Goal: Check status: Check status

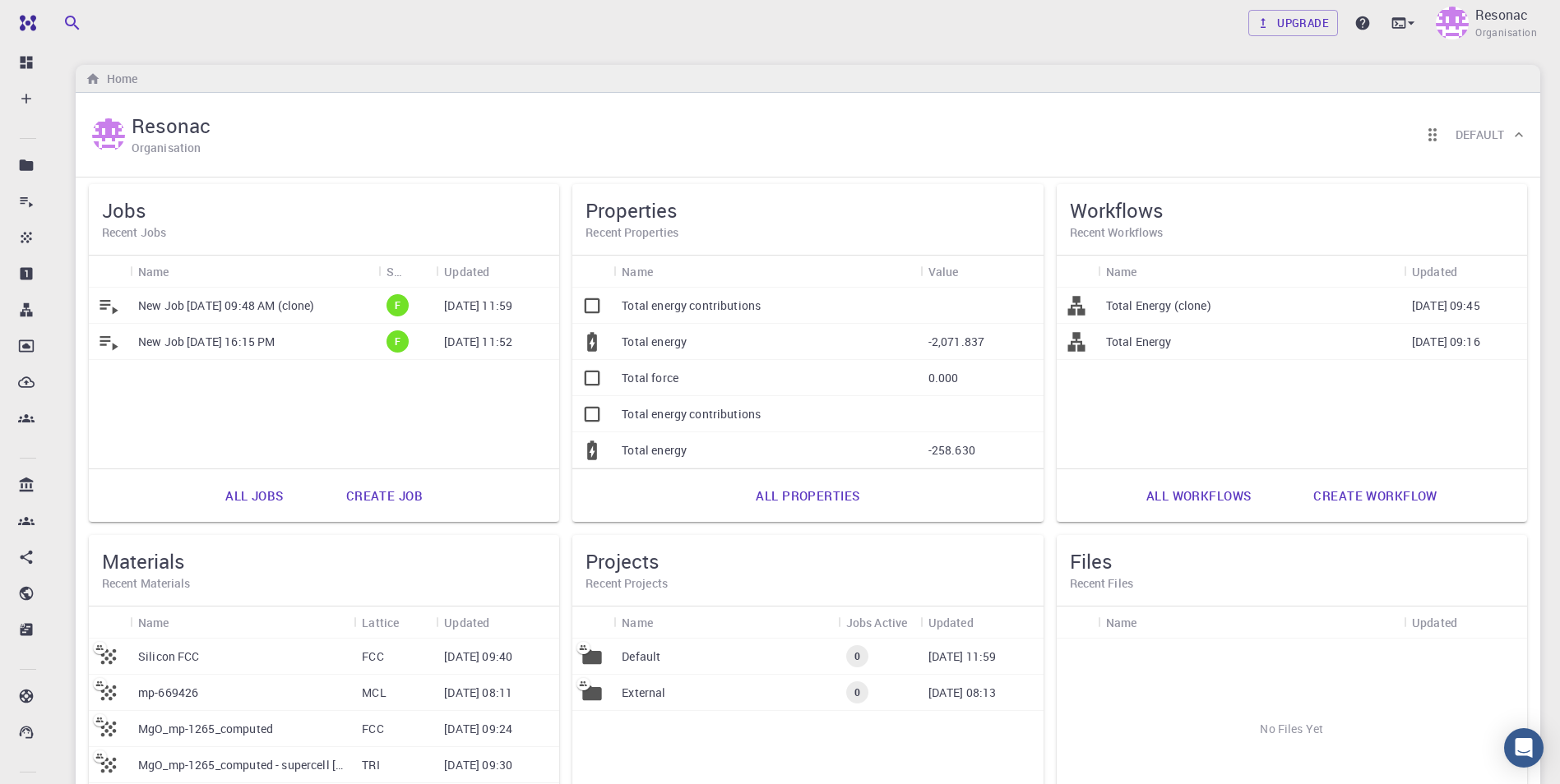
click at [168, 306] on p "New Job [DATE] 09:48 AM (clone)" at bounding box center [227, 306] width 177 height 16
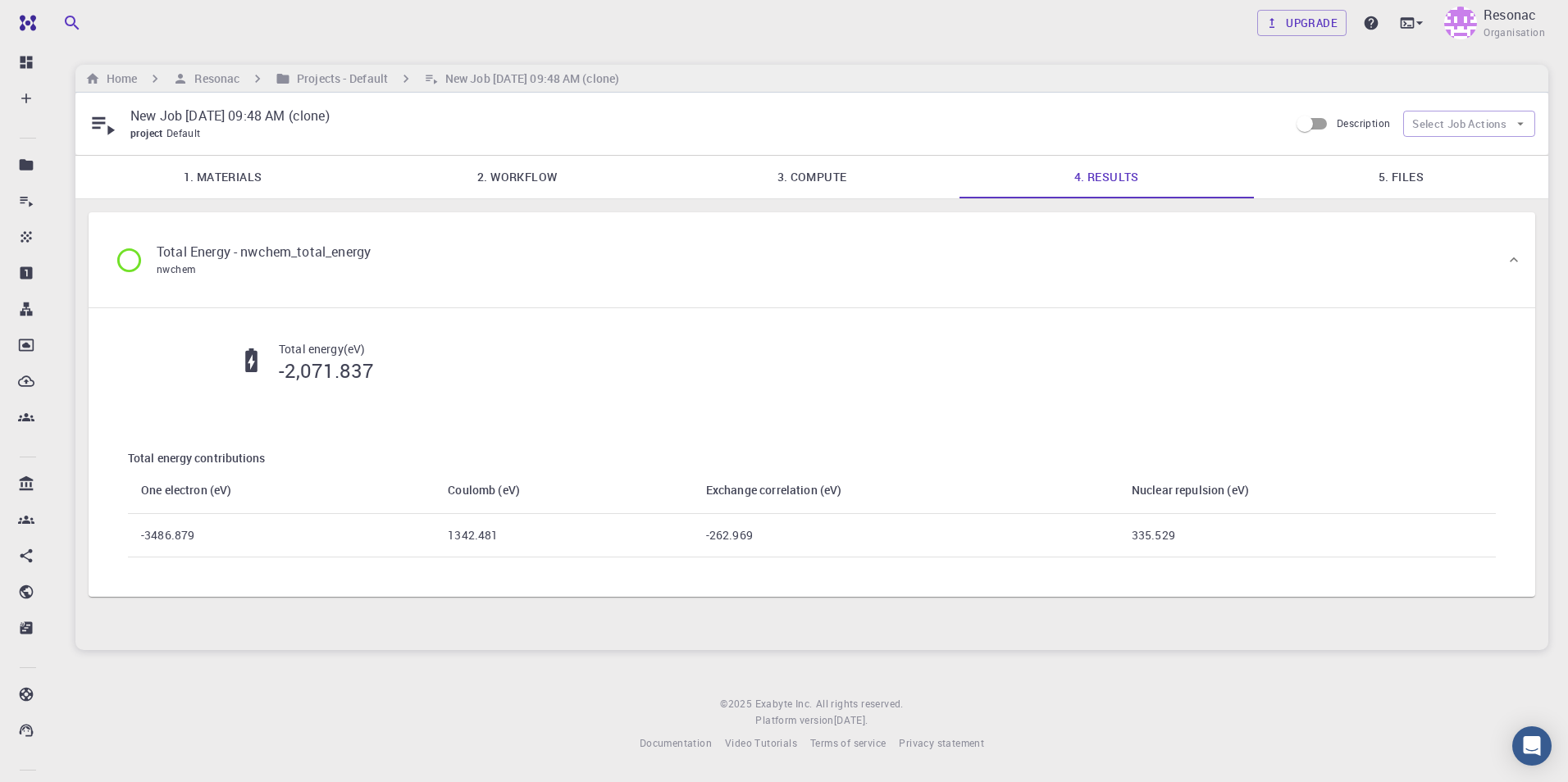
click at [1404, 181] on link "5. Files" at bounding box center [1401, 177] width 294 height 43
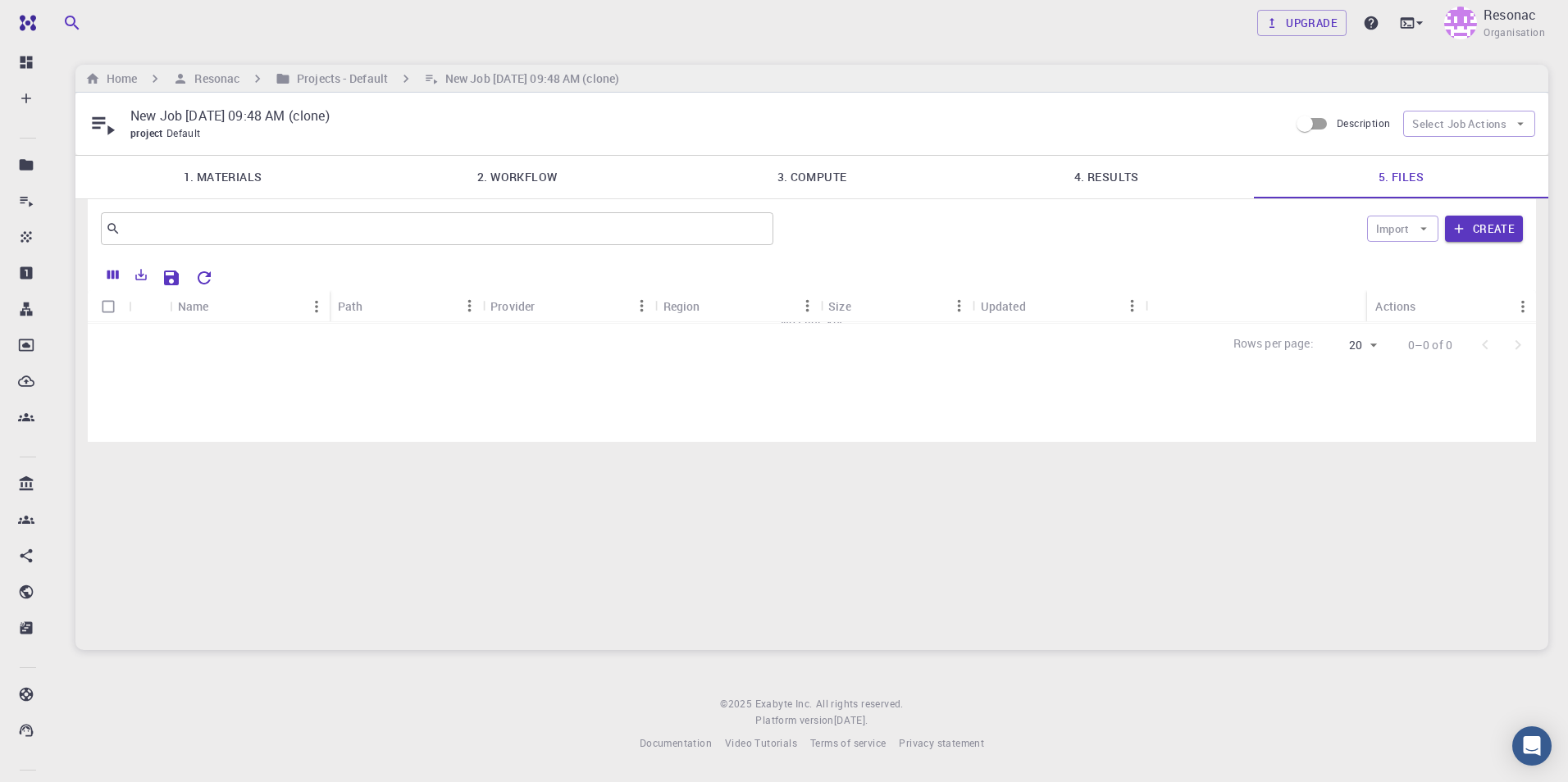
click at [773, 182] on link "3. Compute" at bounding box center [811, 177] width 294 height 43
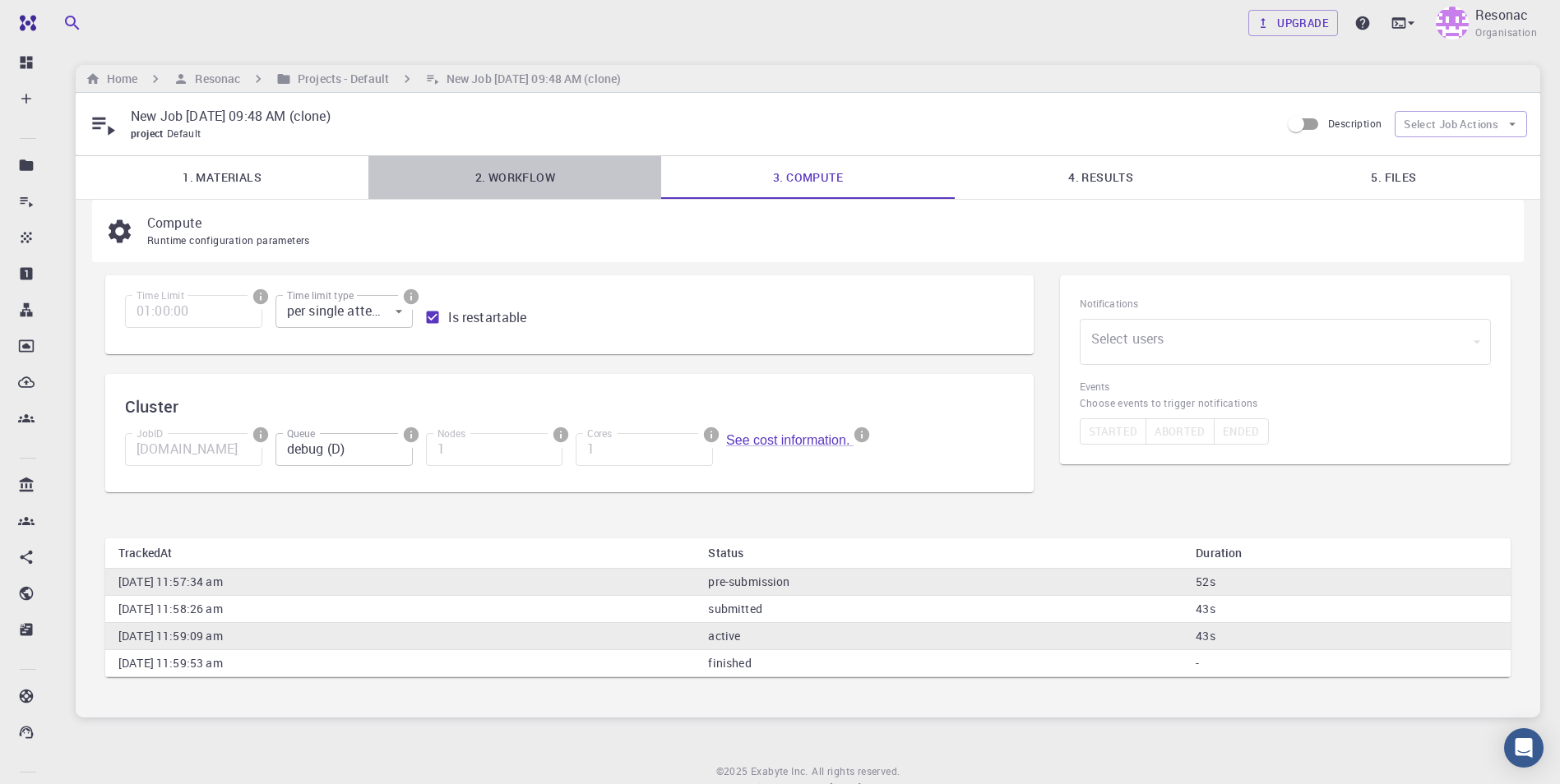
click at [536, 184] on link "2. Workflow" at bounding box center [515, 177] width 292 height 43
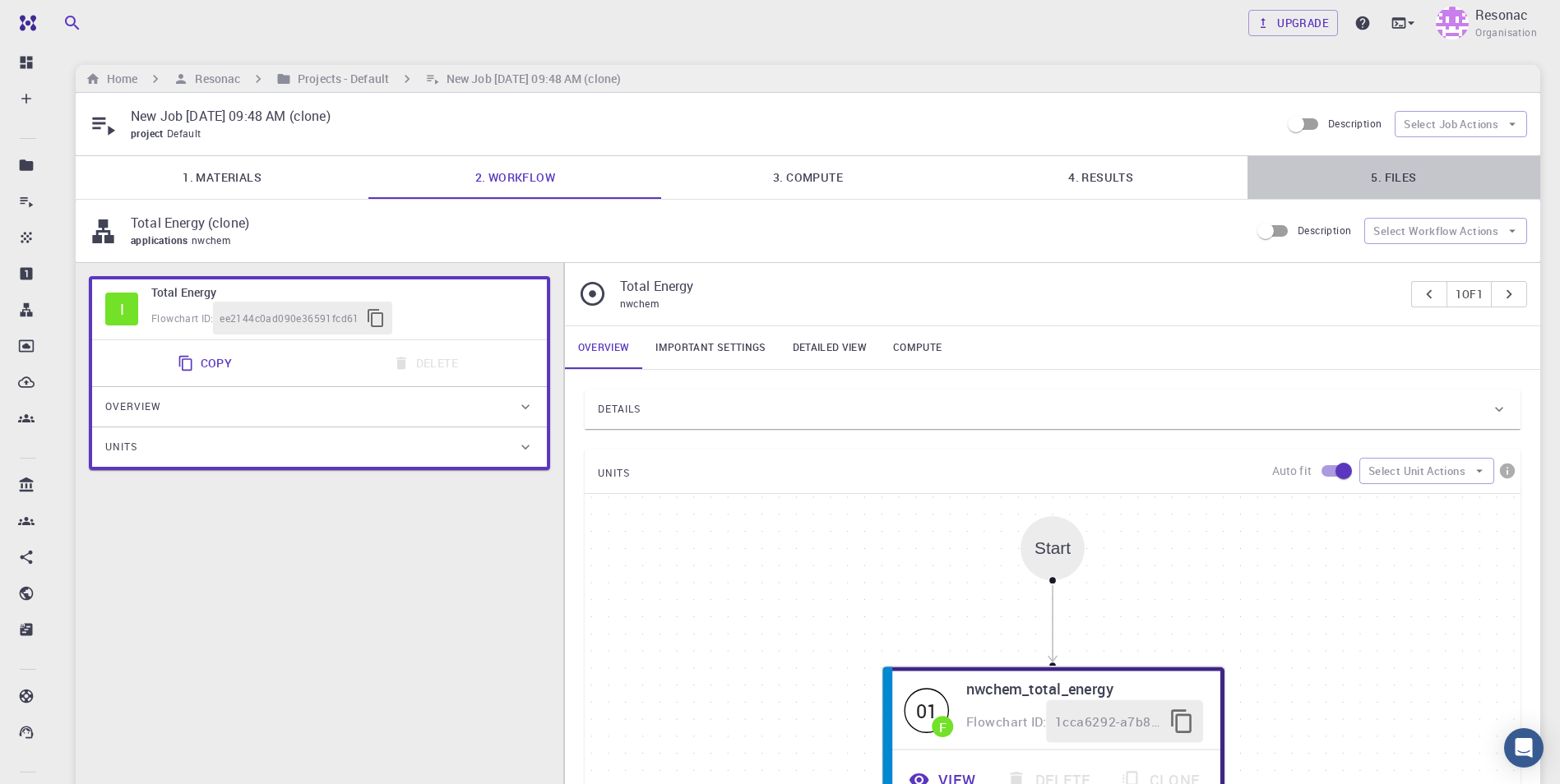
click at [1394, 176] on link "5. Files" at bounding box center [1394, 177] width 292 height 43
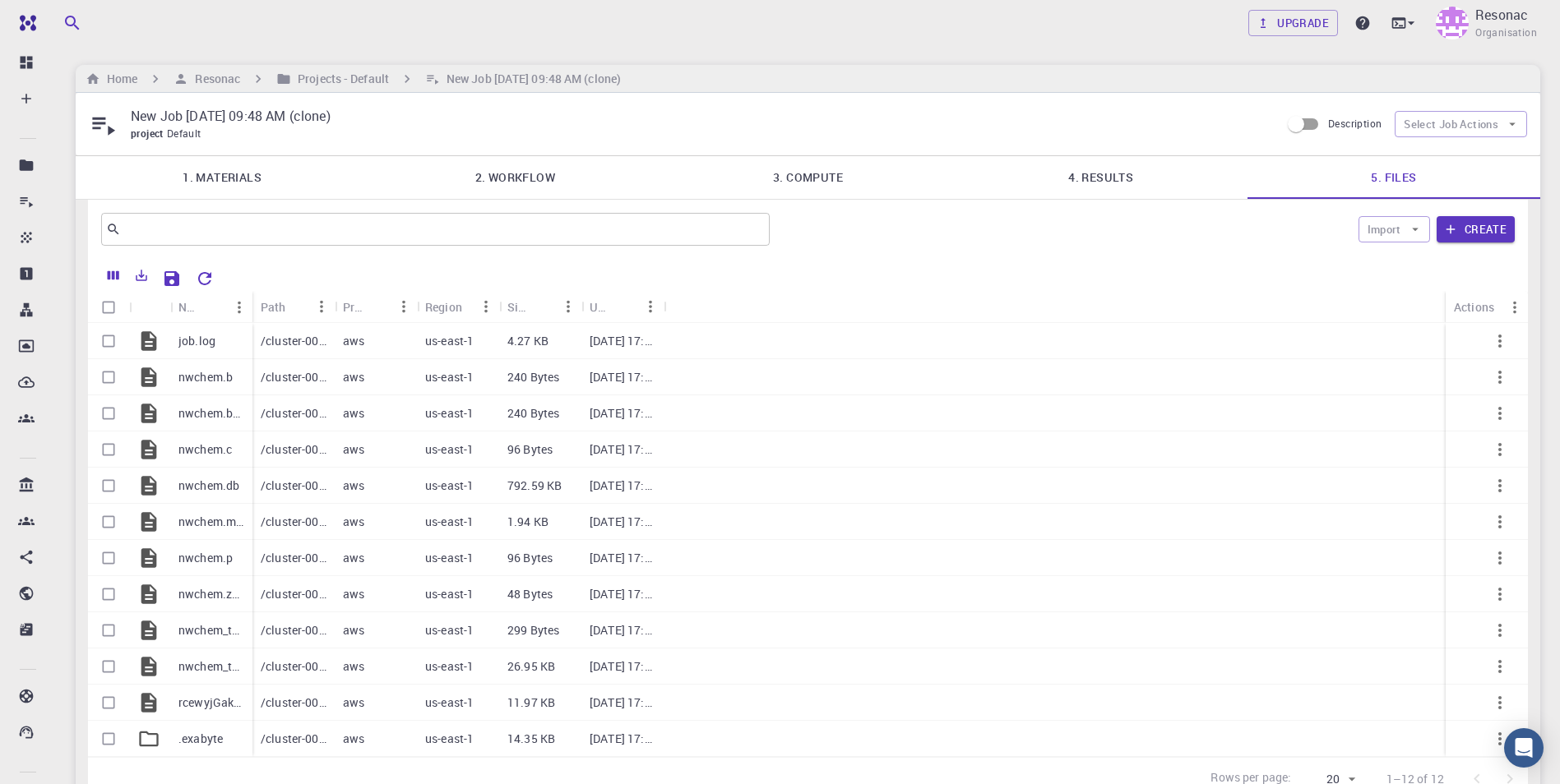
click at [254, 312] on div "Path" at bounding box center [293, 308] width 83 height 32
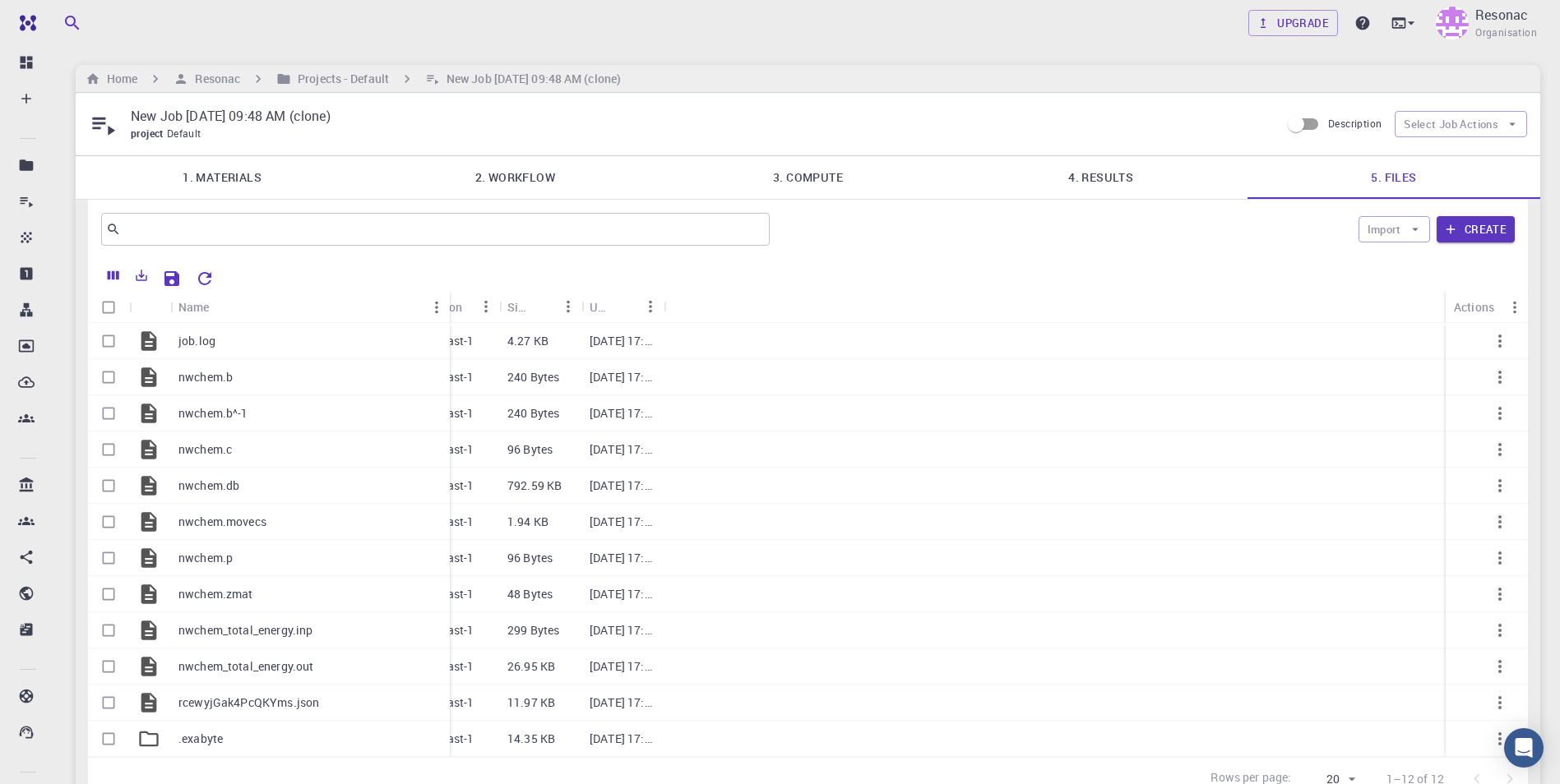
drag, startPoint x: 252, startPoint y: 307, endPoint x: 449, endPoint y: 313, distance: 197.1
click at [449, 313] on div "Name" at bounding box center [451, 308] width 16 height 32
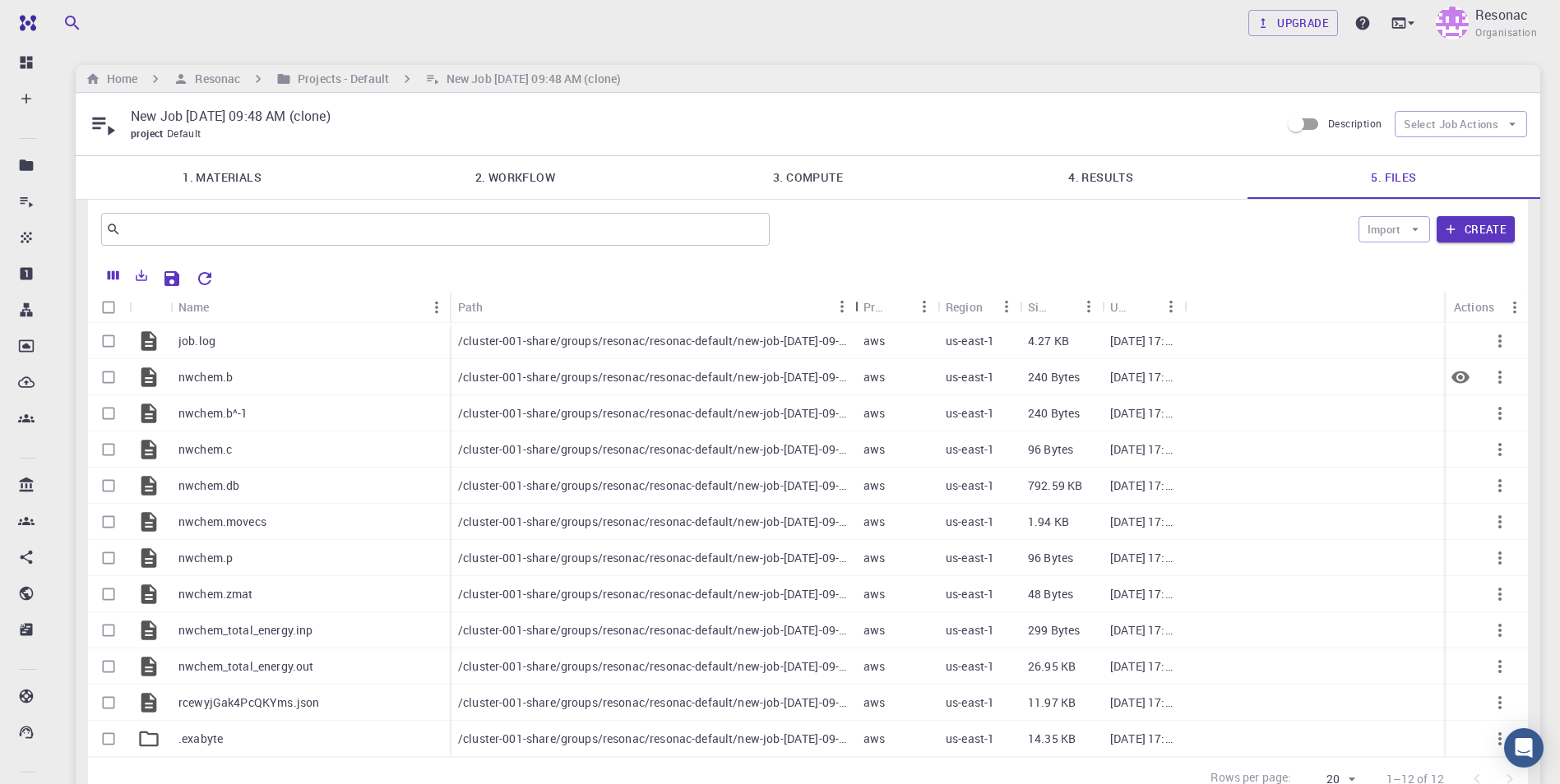
drag, startPoint x: 532, startPoint y: 307, endPoint x: 855, endPoint y: 369, distance: 328.9
click at [855, 369] on div "Name Path Provider Region Size Updated Actions job.log nwchem.b nwchem.b^-1 nwc…" at bounding box center [808, 524] width 1440 height 466
click at [348, 75] on h6 "Projects - Default" at bounding box center [340, 79] width 98 height 18
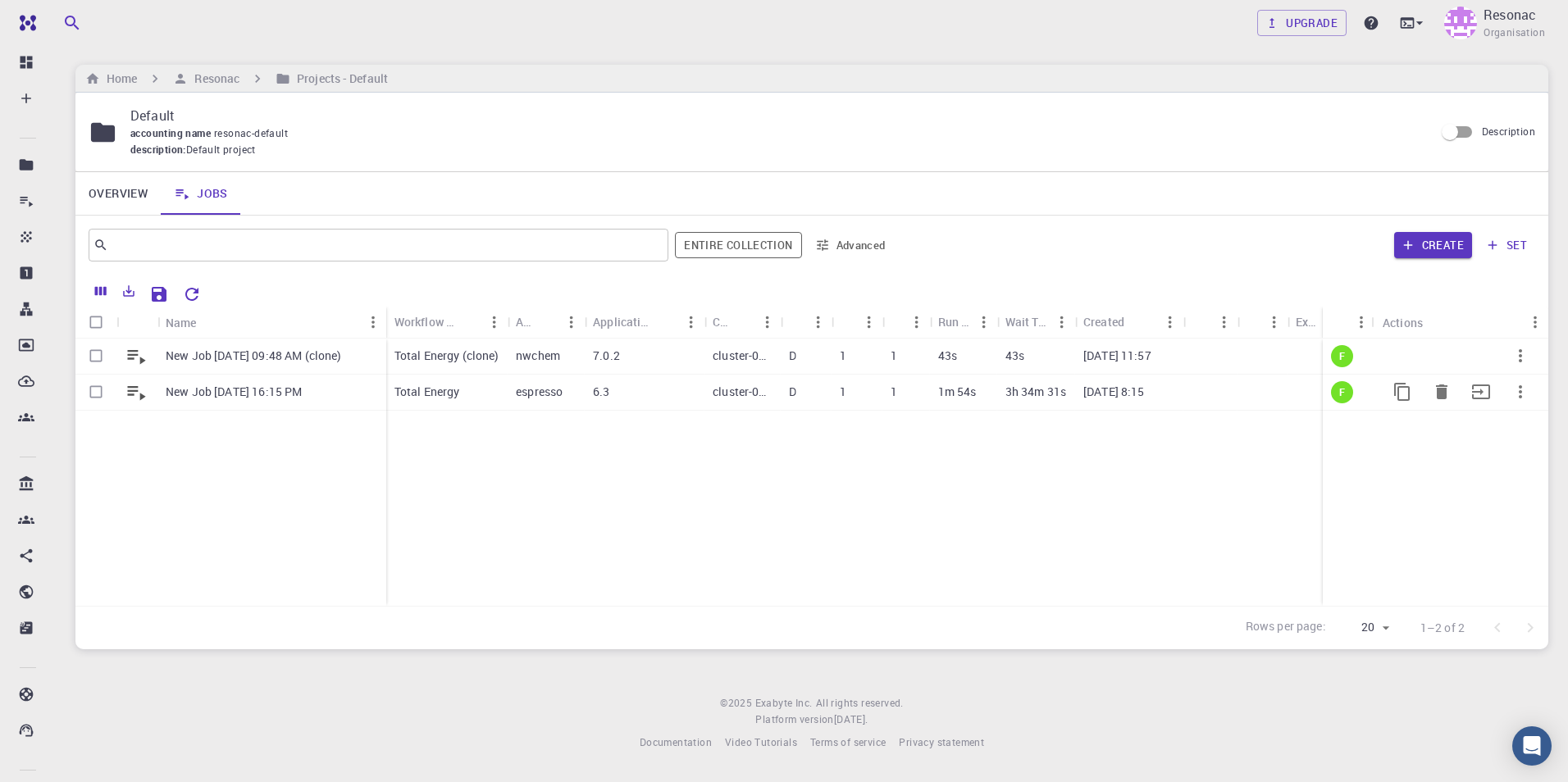
click at [261, 391] on p "New Job [DATE] 16:15 PM" at bounding box center [234, 391] width 136 height 16
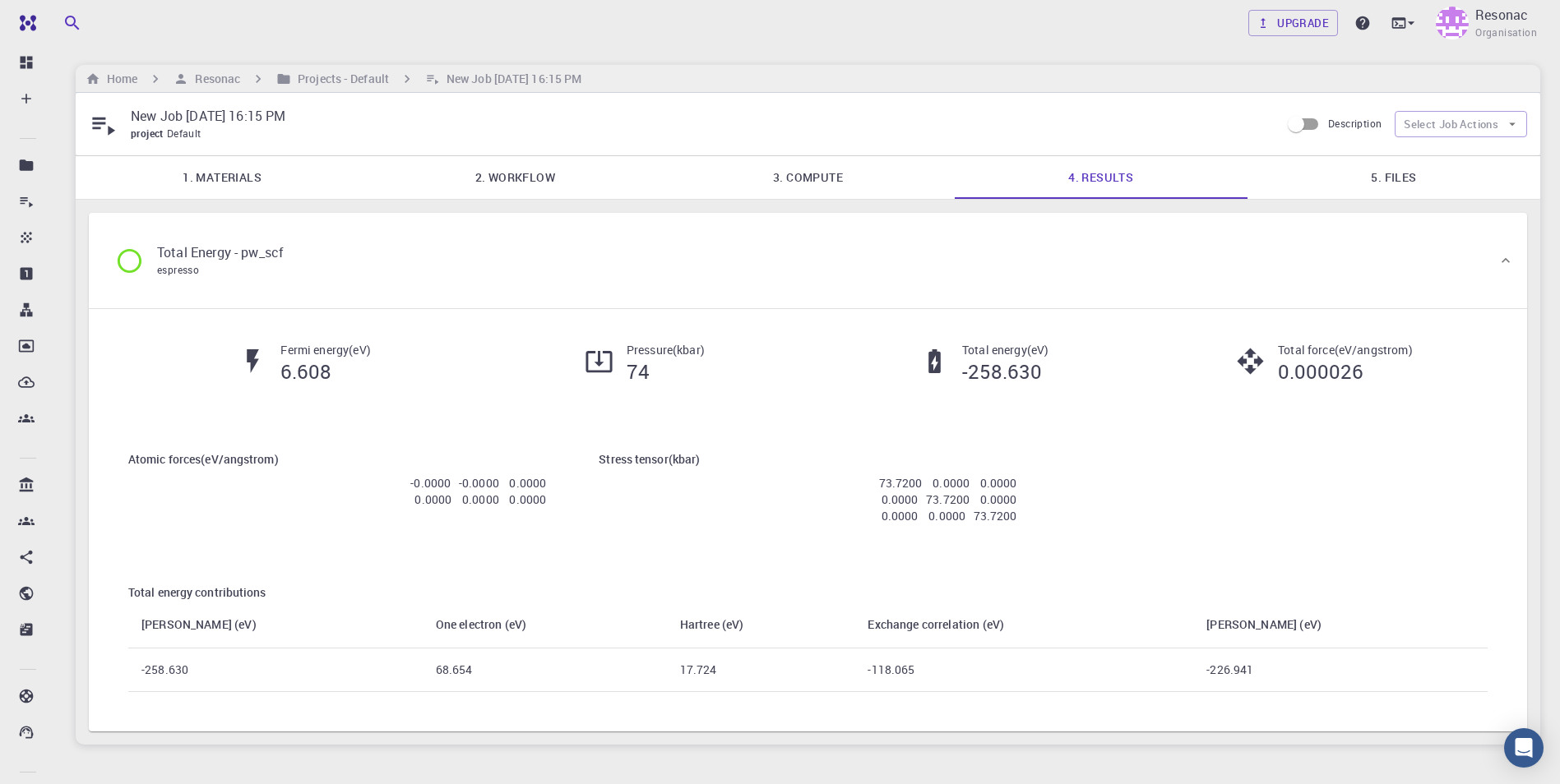
click at [1388, 183] on link "5. Files" at bounding box center [1394, 177] width 292 height 43
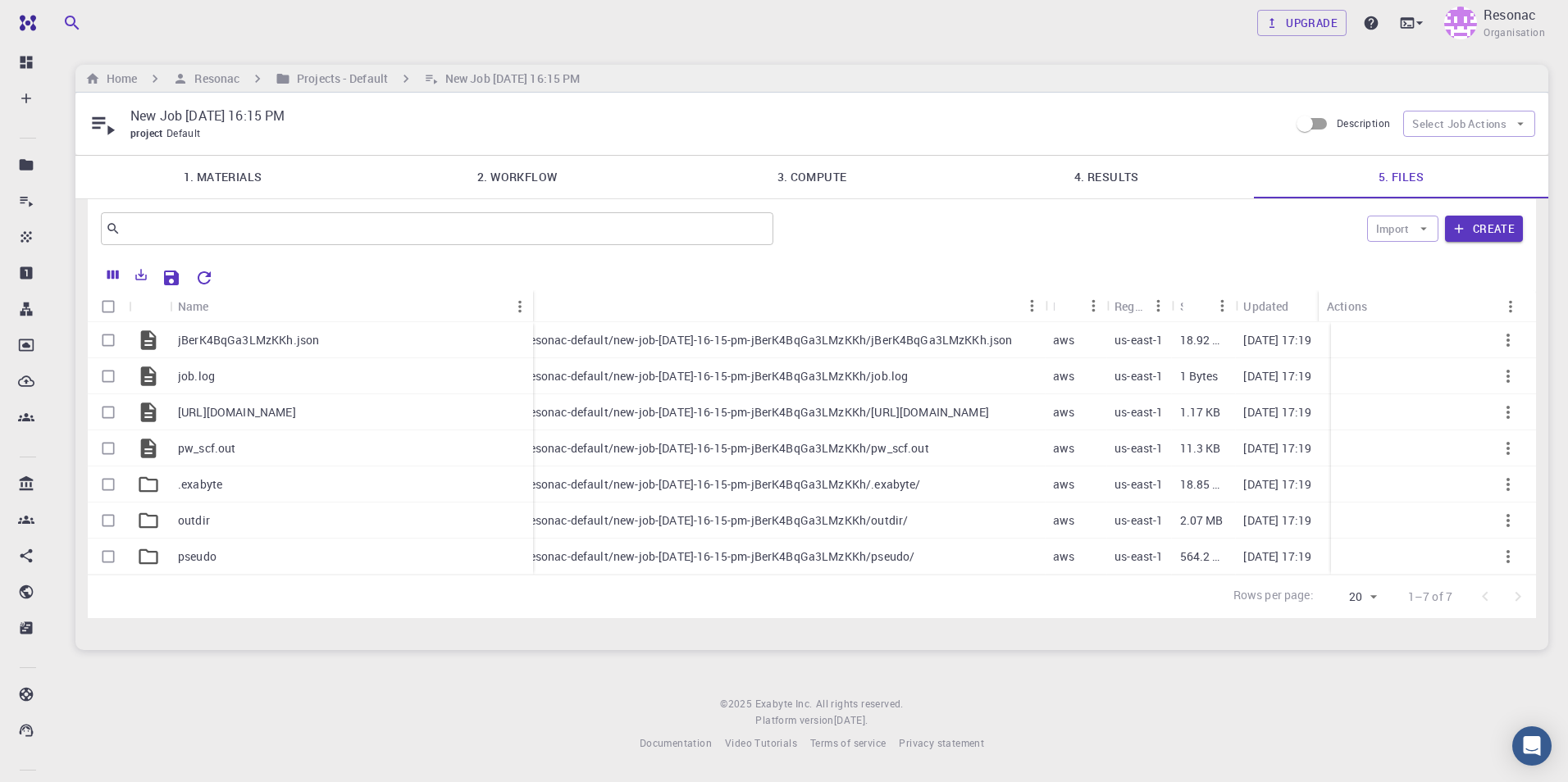
drag, startPoint x: 326, startPoint y: 304, endPoint x: 533, endPoint y: 311, distance: 207.1
click at [533, 311] on div "Name" at bounding box center [534, 307] width 16 height 32
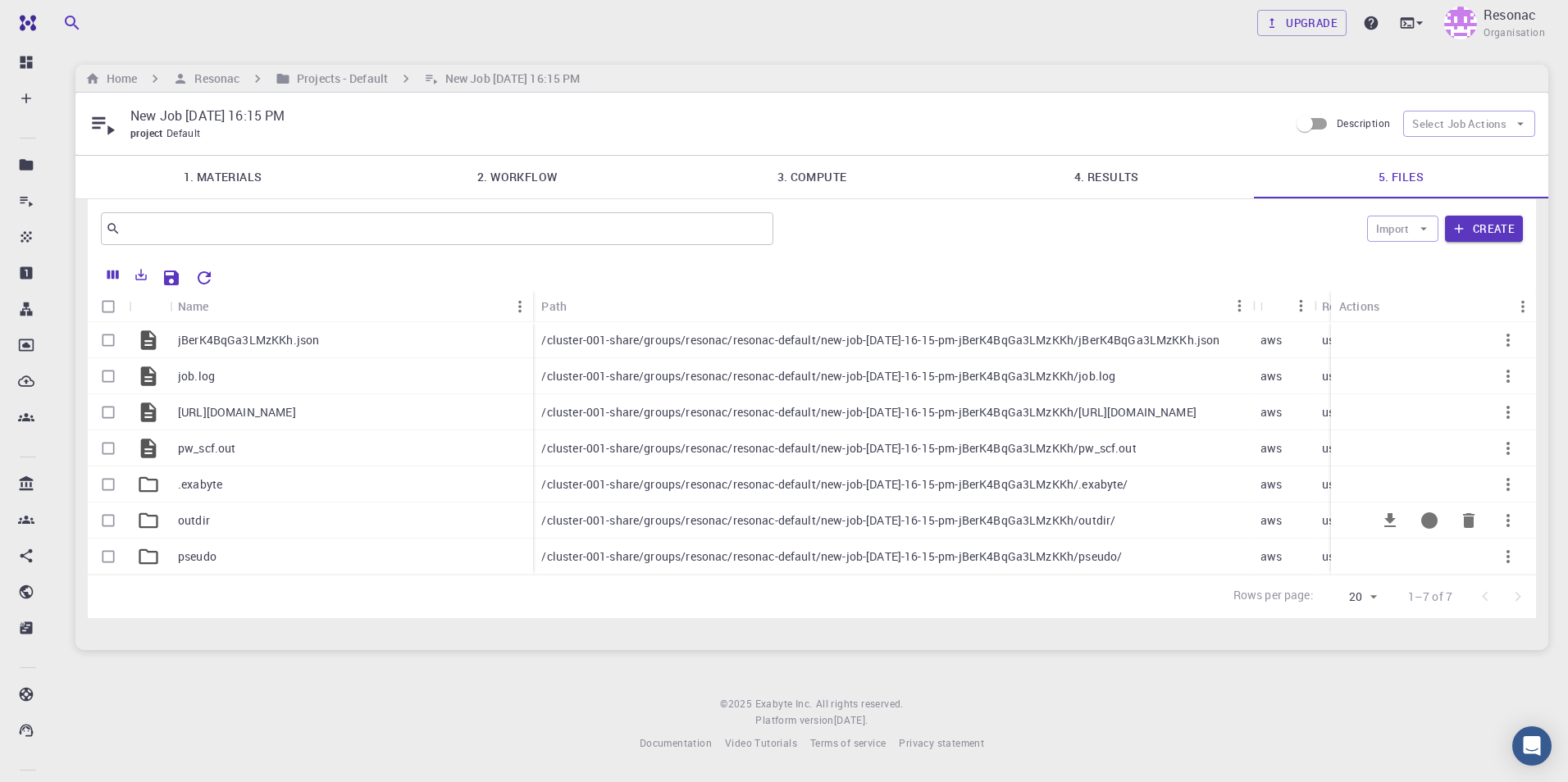
click at [155, 523] on icon at bounding box center [149, 521] width 23 height 23
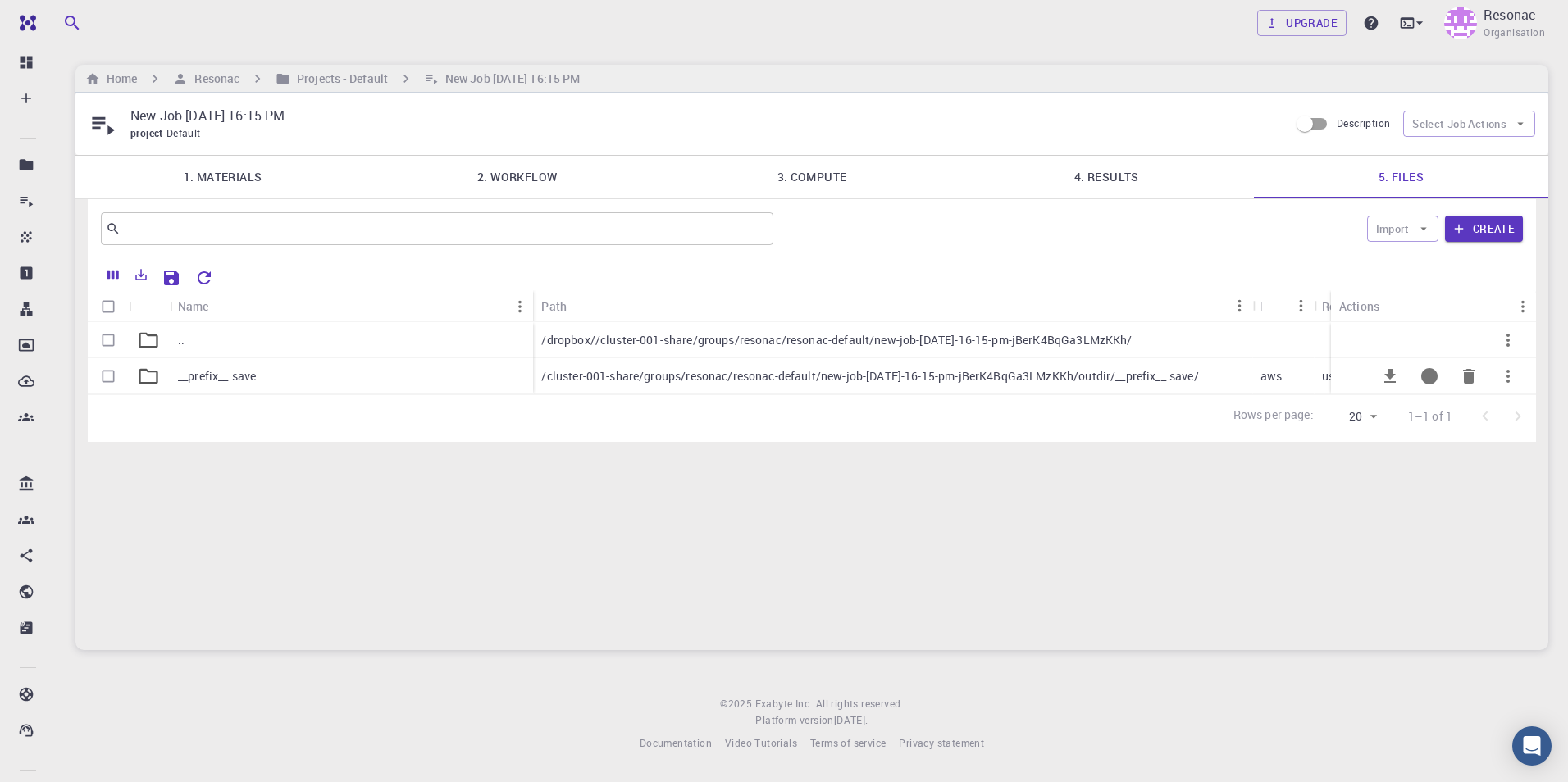
click at [199, 380] on p "__prefix__.save" at bounding box center [217, 376] width 78 height 16
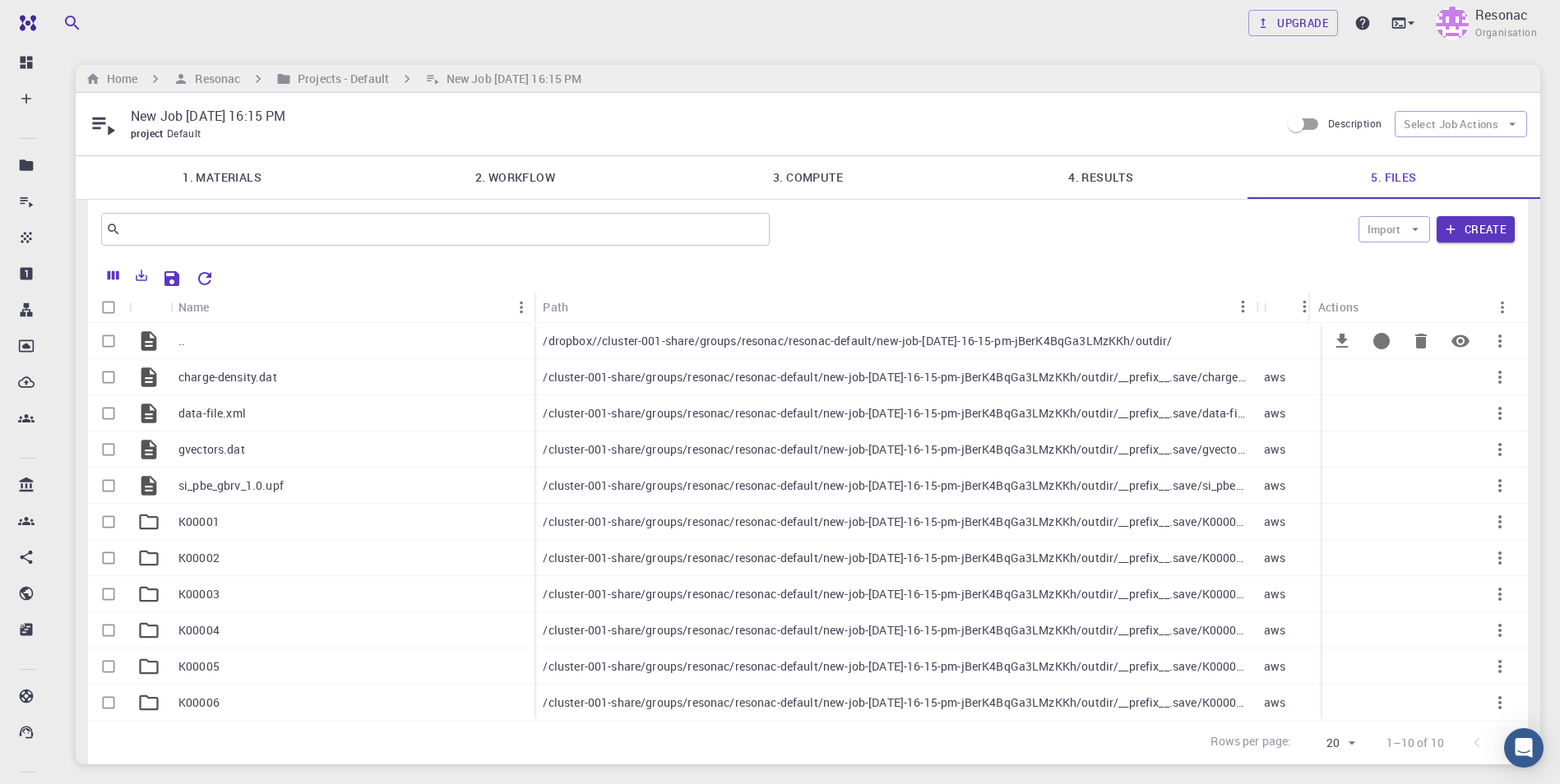
click at [179, 342] on p ".." at bounding box center [181, 341] width 7 height 16
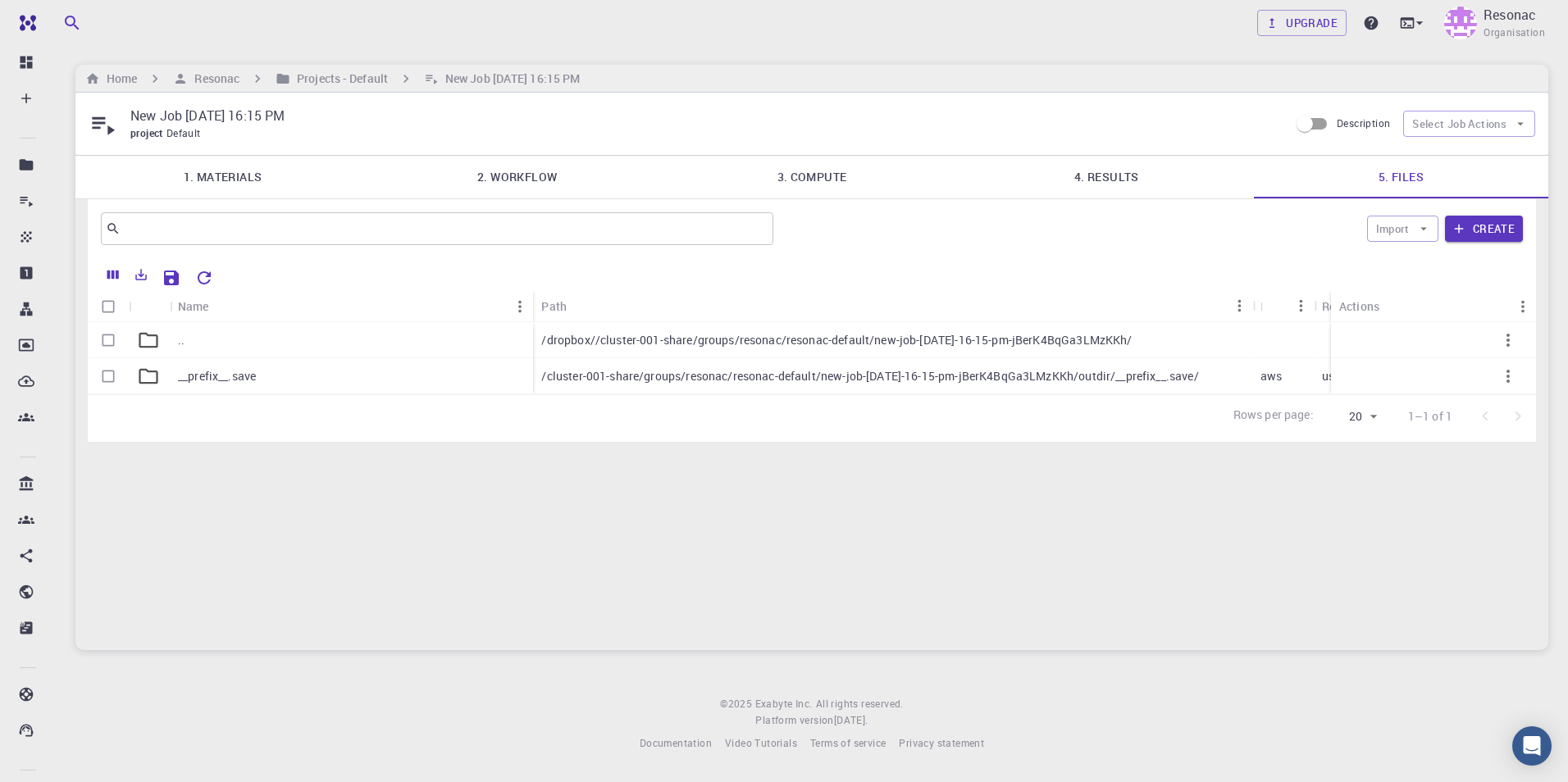
click at [179, 341] on p ".." at bounding box center [181, 340] width 7 height 16
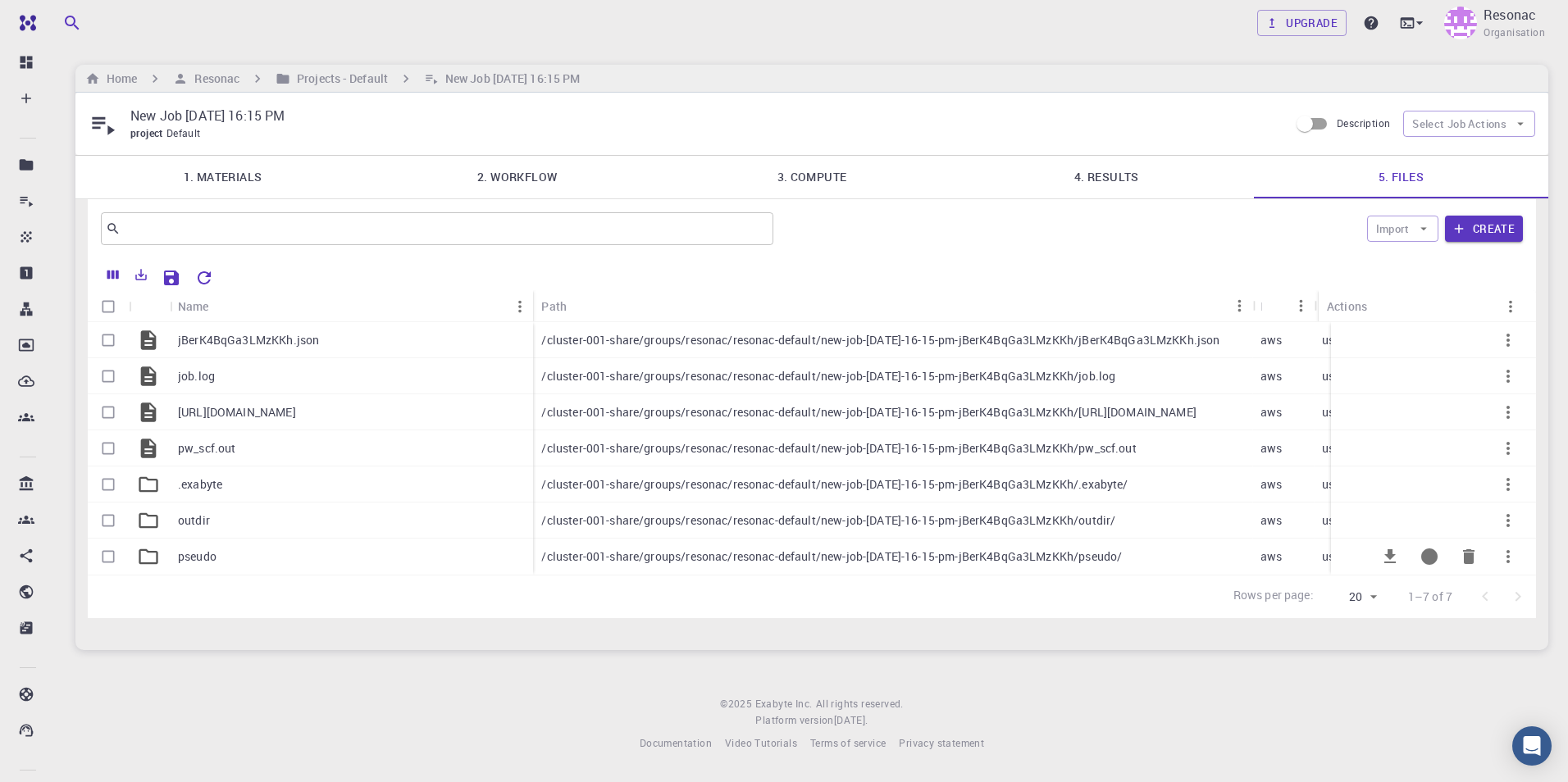
click at [197, 554] on p "pseudo" at bounding box center [197, 557] width 39 height 16
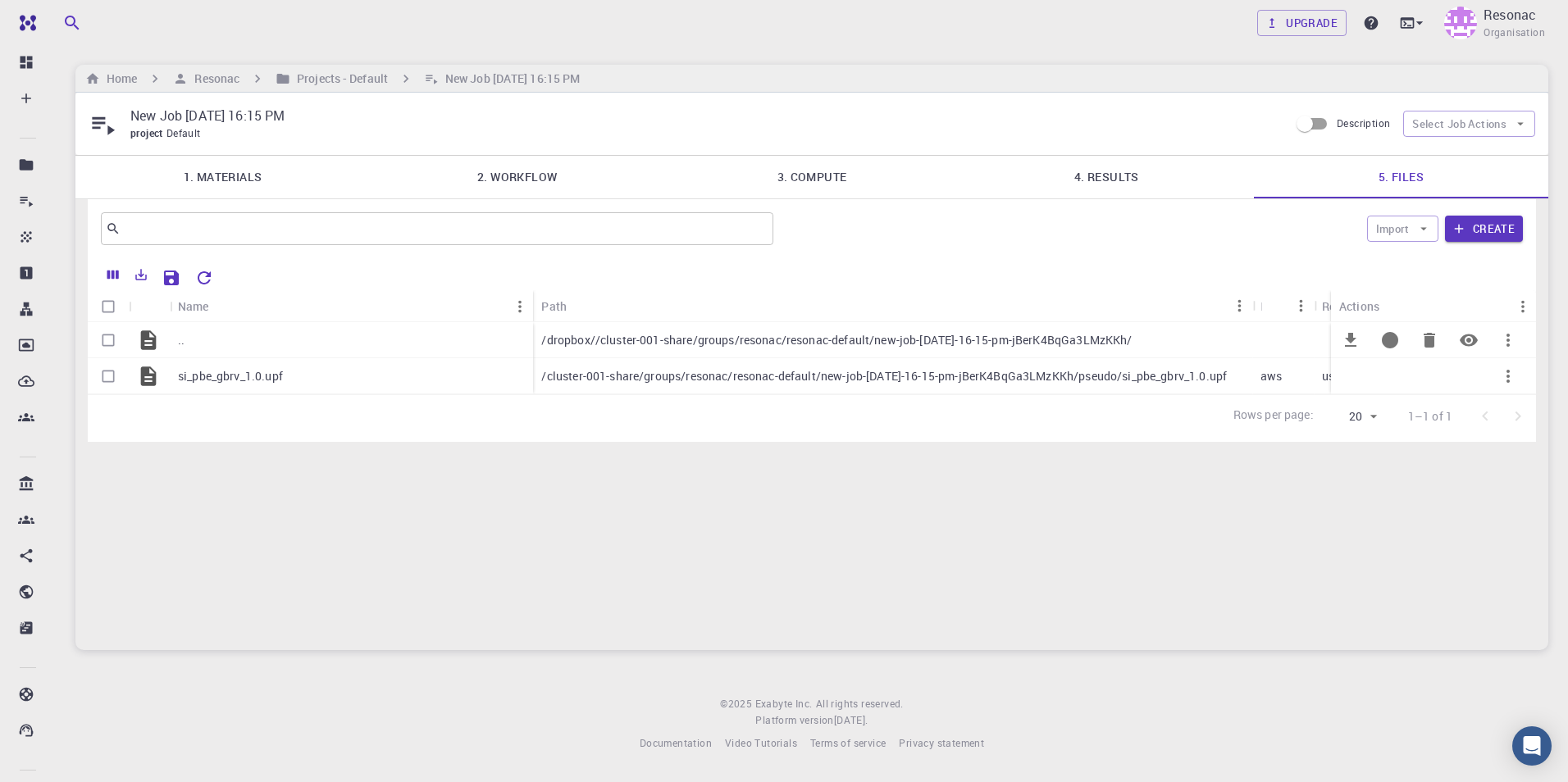
click at [184, 341] on p ".." at bounding box center [181, 340] width 7 height 16
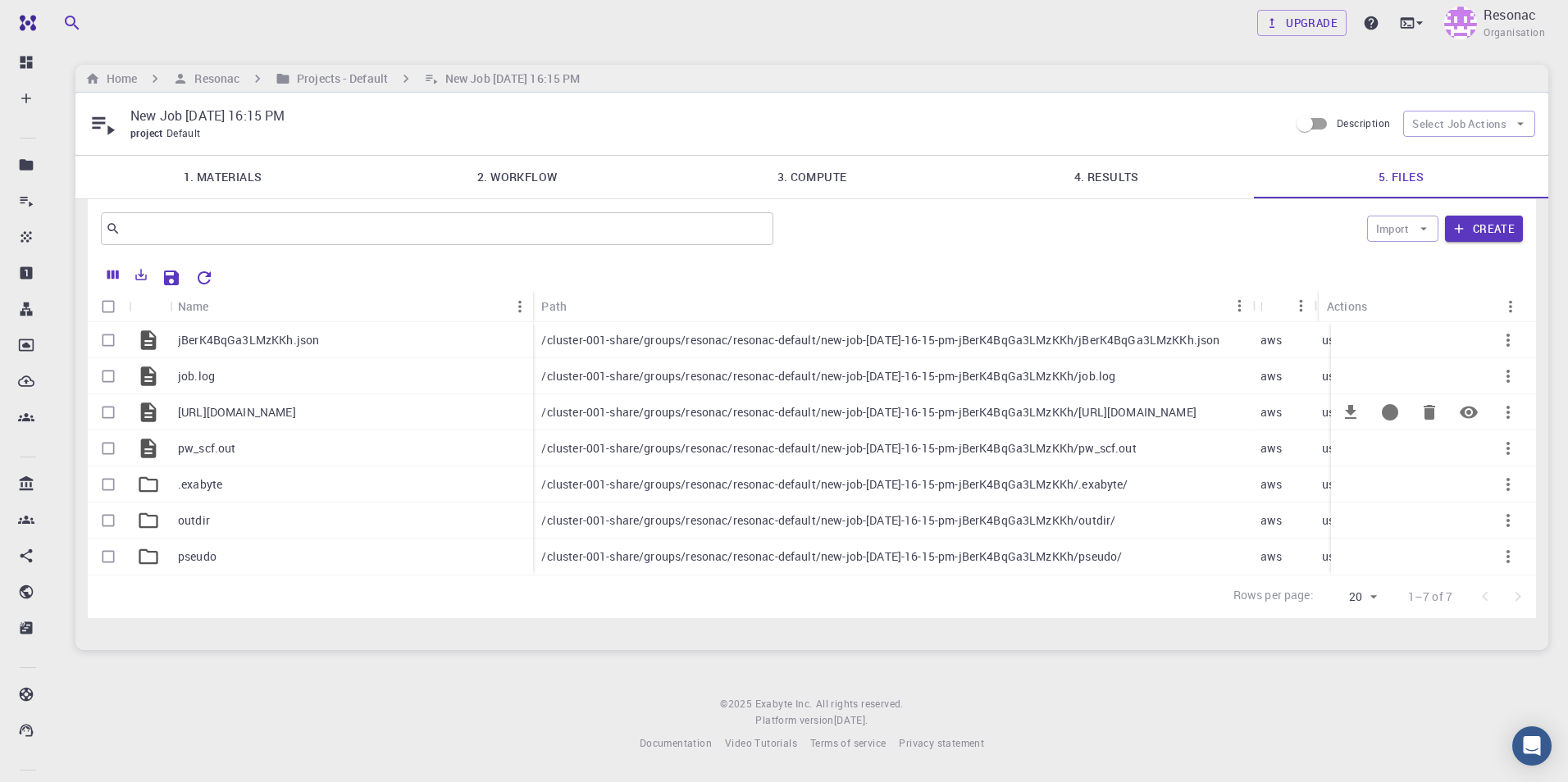
click at [204, 415] on p "[URL][DOMAIN_NAME]" at bounding box center [237, 412] width 118 height 16
click at [953, 32] on div "Upgrade Resonac Organisation" at bounding box center [812, 23] width 1513 height 43
click at [1475, 23] on img at bounding box center [1461, 23] width 33 height 33
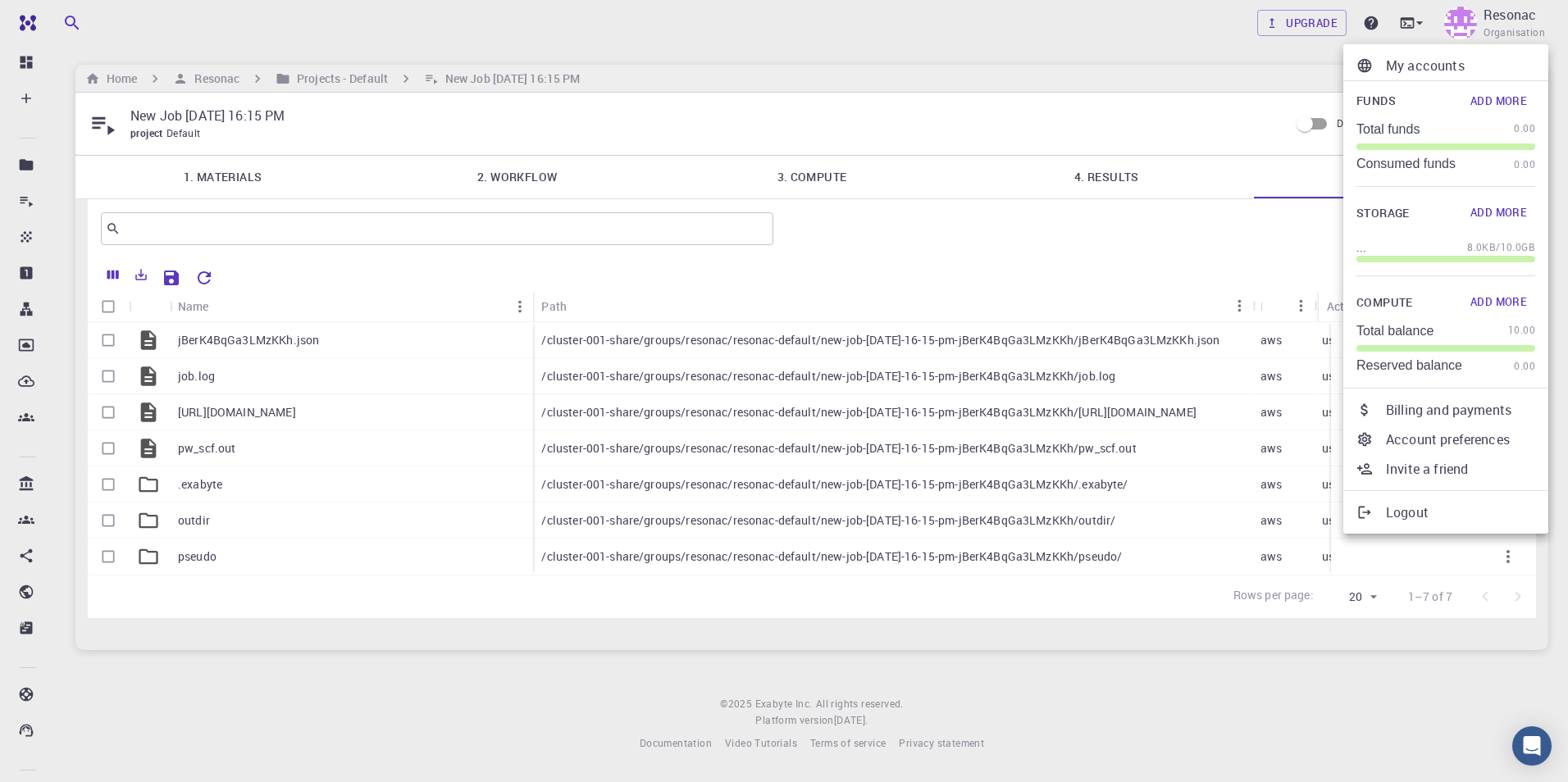
click at [1395, 512] on p "Logout" at bounding box center [1461, 512] width 150 height 20
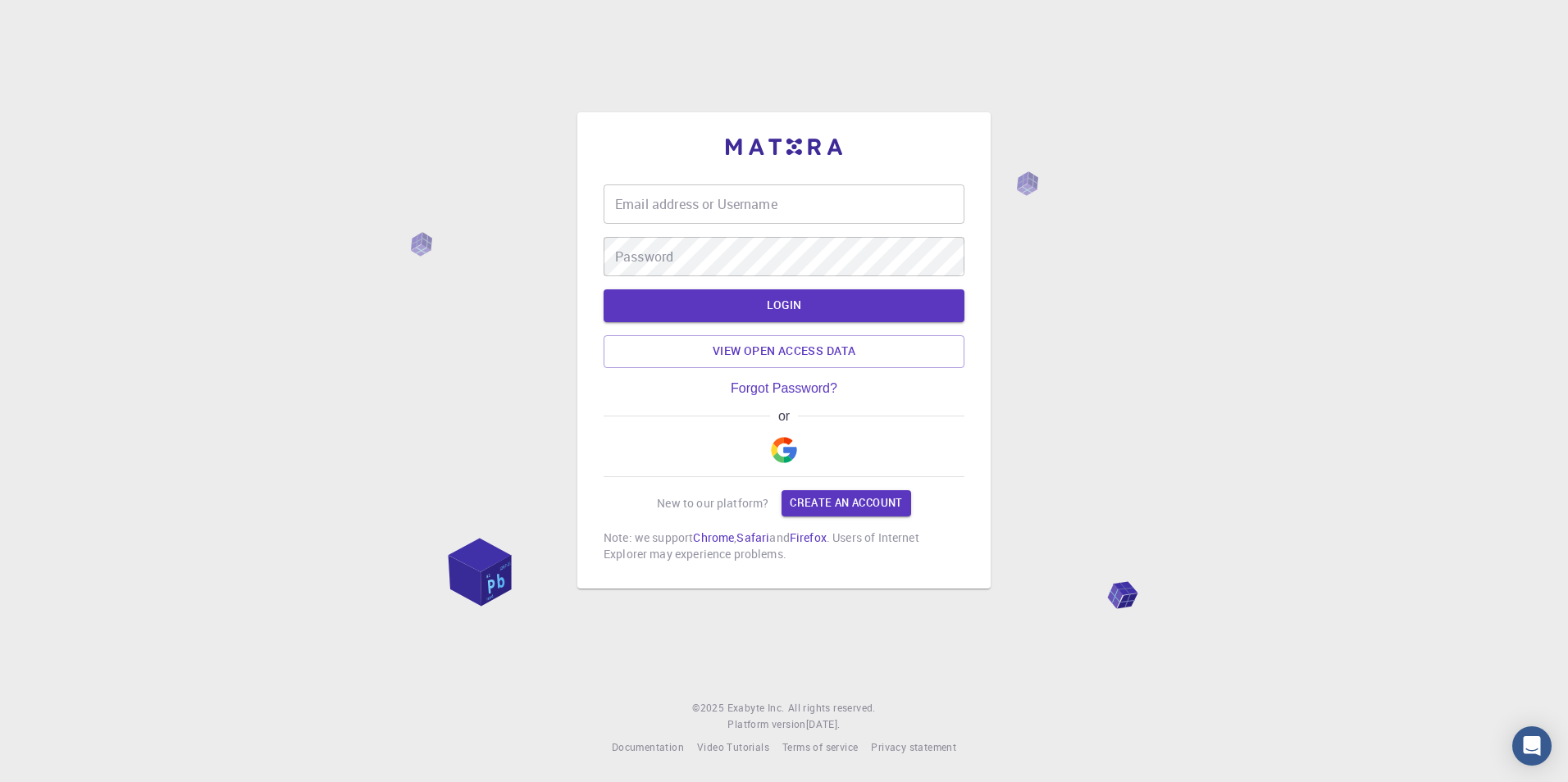
type input "asoma"
